Goal: Information Seeking & Learning: Learn about a topic

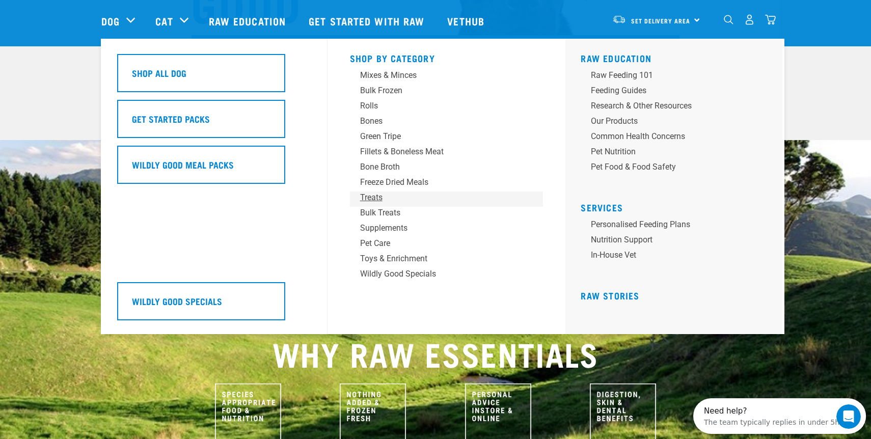
click at [387, 194] on div "Treats" at bounding box center [439, 198] width 159 height 12
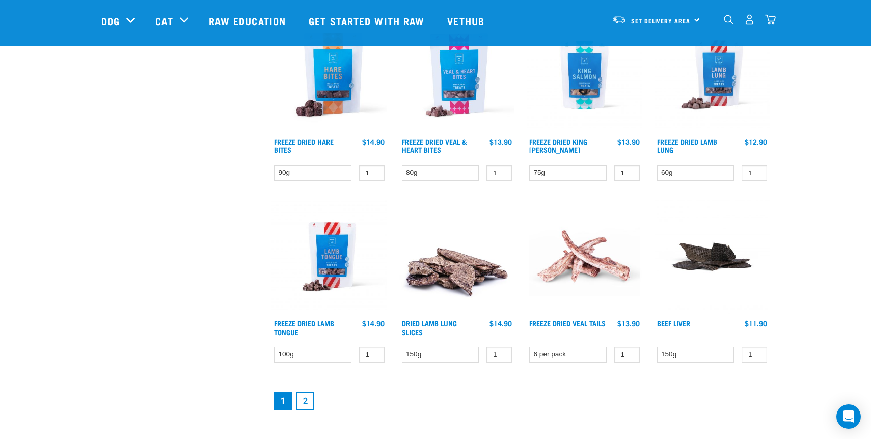
scroll to position [1227, 0]
click at [304, 403] on link "2" at bounding box center [305, 401] width 18 height 18
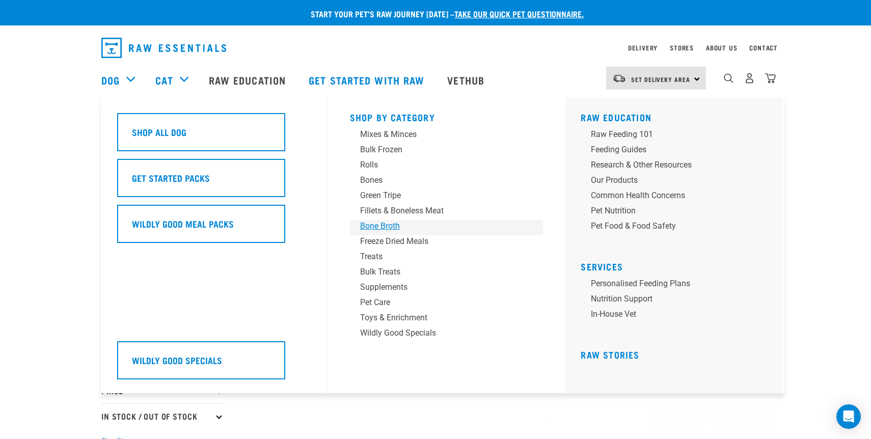
click at [391, 226] on div "Bone Broth" at bounding box center [439, 226] width 159 height 12
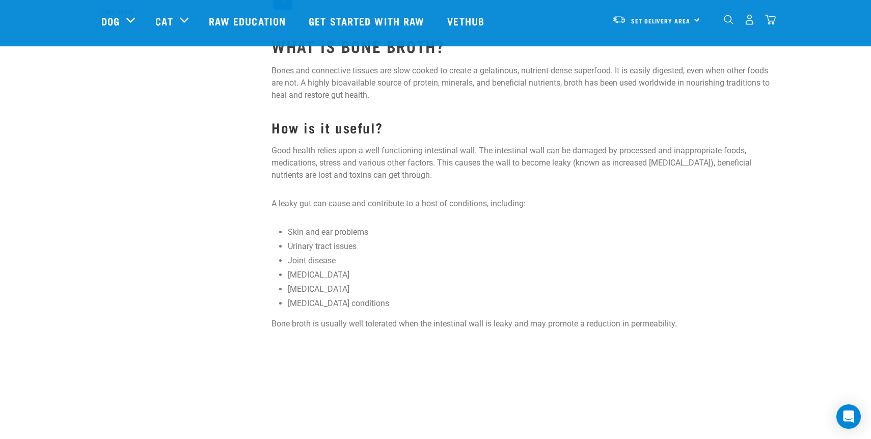
scroll to position [380, 0]
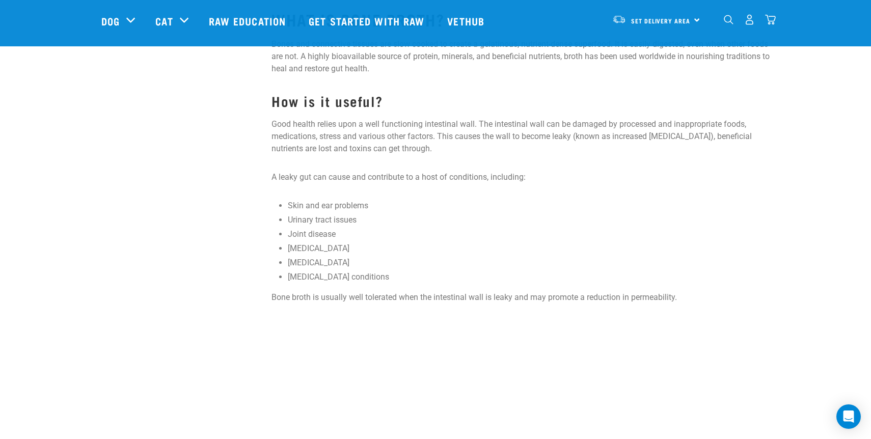
click at [386, 303] on p "Bone broth is usually well tolerated when the intestinal wall is leaky and may …" at bounding box center [520, 297] width 498 height 12
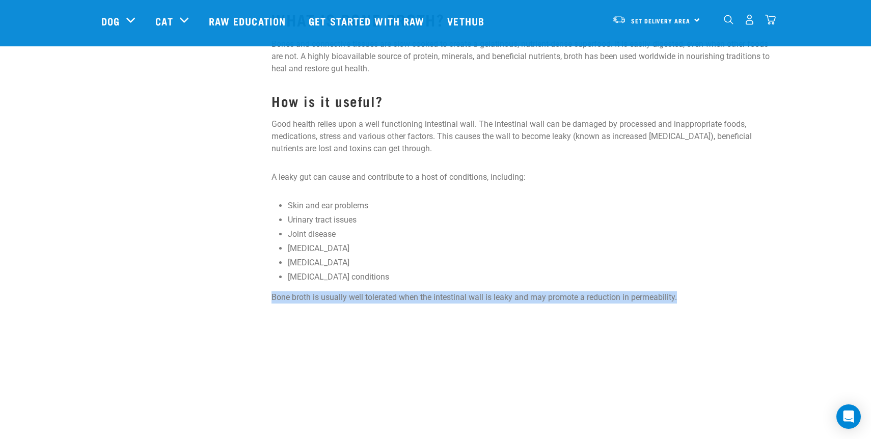
click at [386, 303] on p "Bone broth is usually well tolerated when the intestinal wall is leaky and may …" at bounding box center [520, 297] width 498 height 12
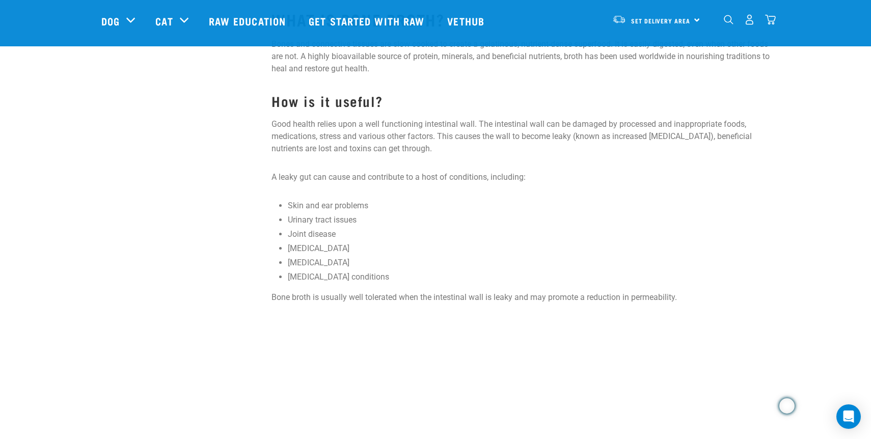
click at [376, 124] on p "Good health relies upon a well functioning intestinal wall. The intestinal wall…" at bounding box center [520, 136] width 498 height 37
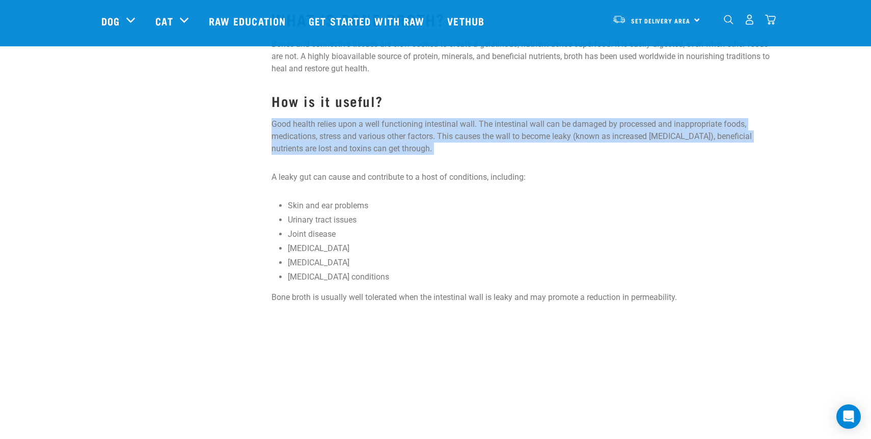
click at [376, 124] on p "Good health relies upon a well functioning intestinal wall. The intestinal wall…" at bounding box center [520, 136] width 498 height 37
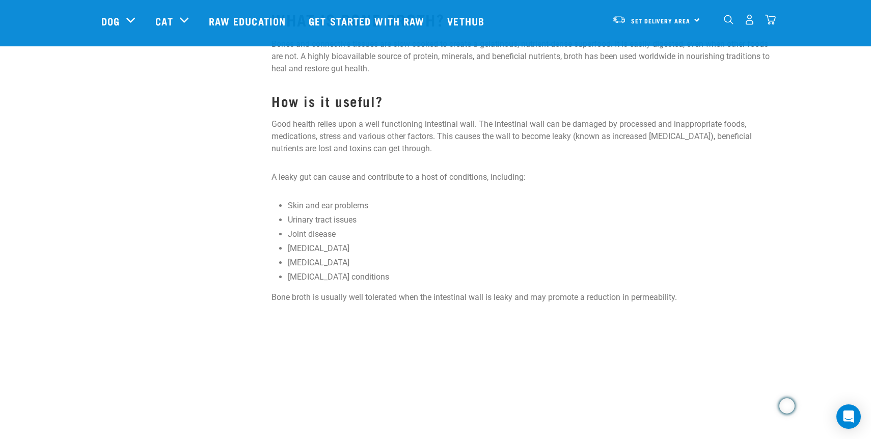
click at [370, 179] on p "A leaky gut can cause and contribute to a host of conditions, including:" at bounding box center [520, 177] width 498 height 12
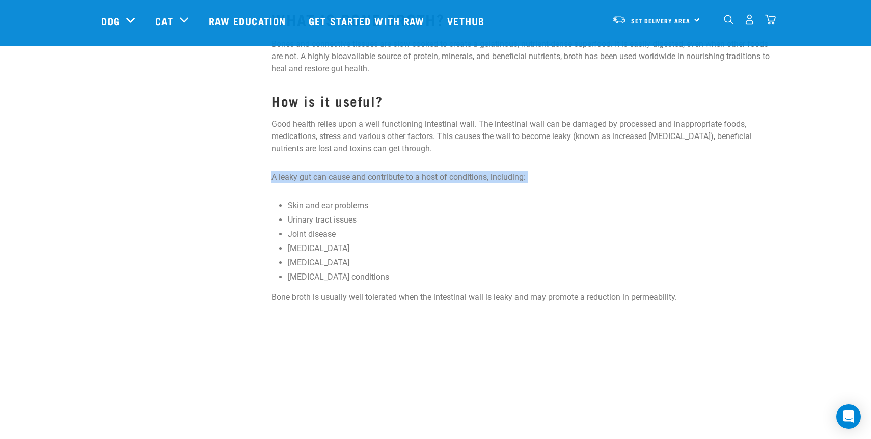
click at [370, 179] on p "A leaky gut can cause and contribute to a host of conditions, including:" at bounding box center [520, 177] width 498 height 12
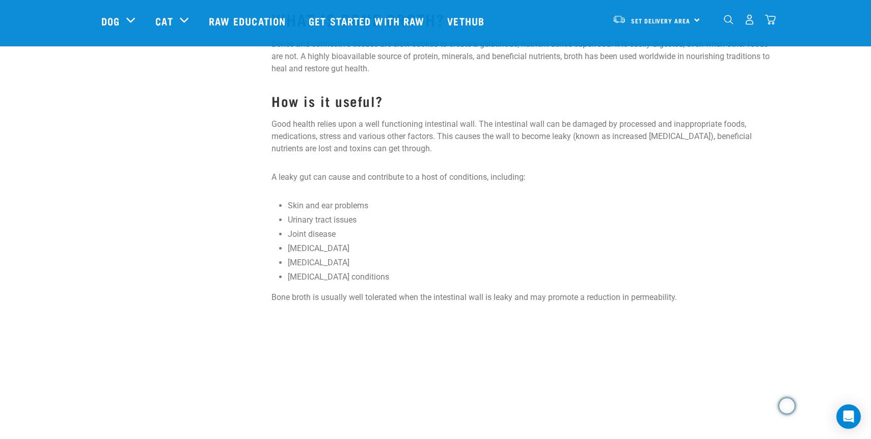
click at [347, 205] on li "Skin and ear problems" at bounding box center [529, 206] width 482 height 12
click at [346, 222] on li "Urinary tract issues" at bounding box center [529, 220] width 482 height 12
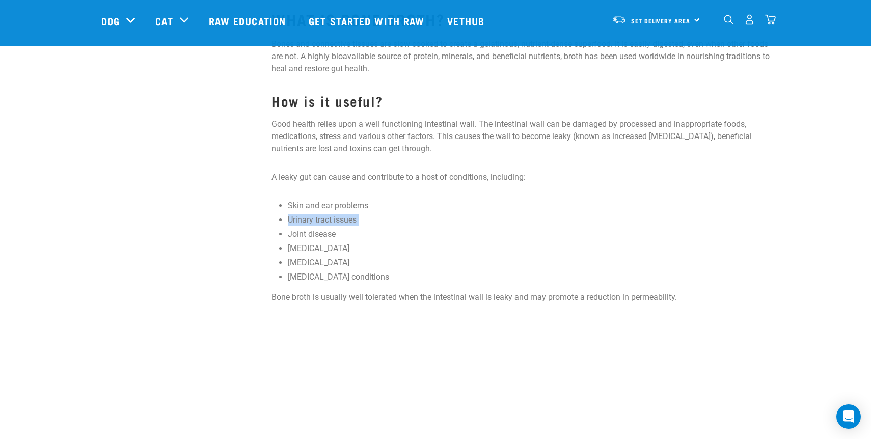
click at [346, 222] on li "Urinary tract issues" at bounding box center [529, 220] width 482 height 12
click at [326, 238] on li "Joint disease" at bounding box center [529, 234] width 482 height 12
click at [326, 249] on li "[MEDICAL_DATA]" at bounding box center [529, 248] width 482 height 12
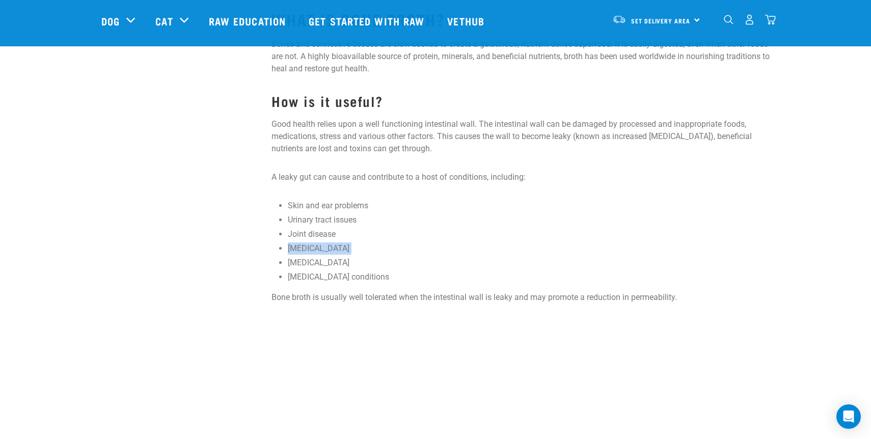
click at [326, 249] on li "[MEDICAL_DATA]" at bounding box center [529, 248] width 482 height 12
click at [326, 260] on li "[MEDICAL_DATA]" at bounding box center [529, 263] width 482 height 12
click at [326, 275] on li "[MEDICAL_DATA] conditions" at bounding box center [529, 277] width 482 height 12
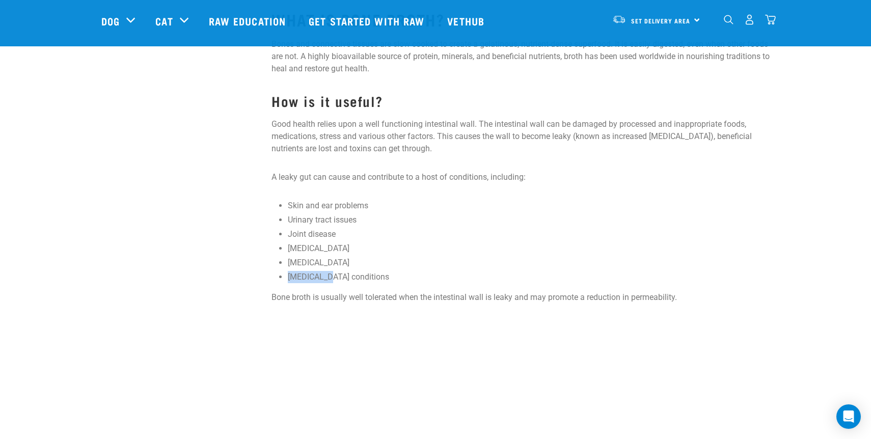
click at [326, 275] on li "[MEDICAL_DATA] conditions" at bounding box center [529, 277] width 482 height 12
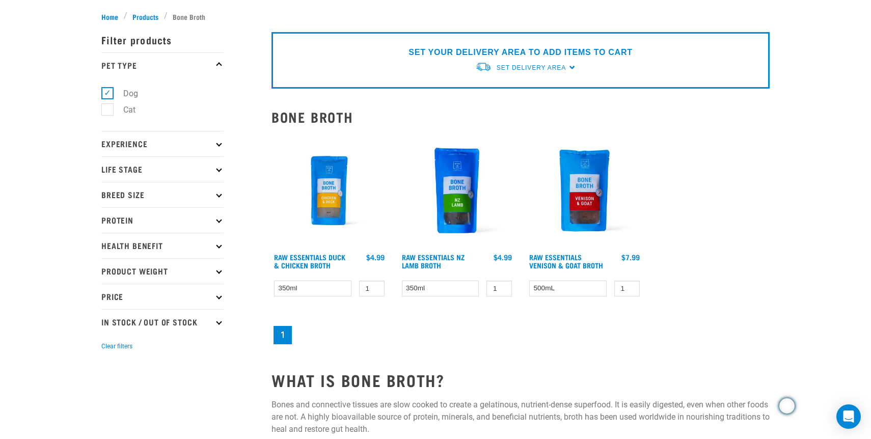
scroll to position [0, 0]
